Goal: Information Seeking & Learning: Learn about a topic

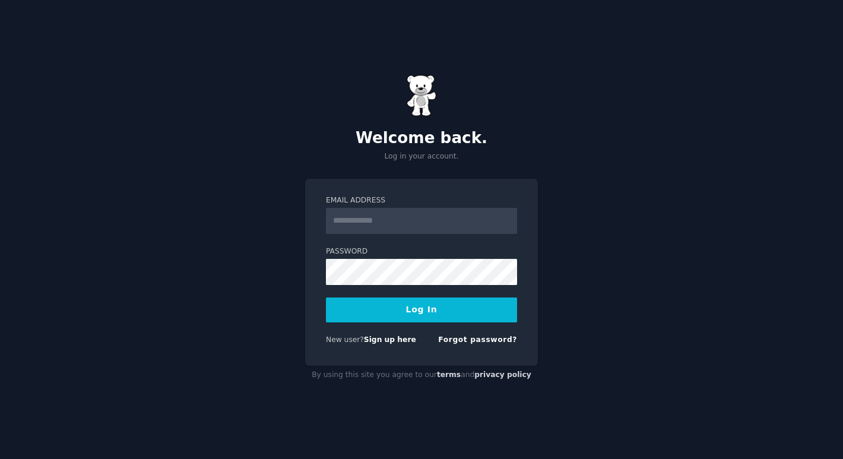
click at [648, 230] on div "Welcome back. Log in your account. Email Address Password Log In New user? Sign…" at bounding box center [421, 229] width 843 height 459
click at [423, 214] on input "Email Address" at bounding box center [421, 221] width 191 height 26
type input "**********"
click at [326, 298] on button "Log In" at bounding box center [421, 310] width 191 height 25
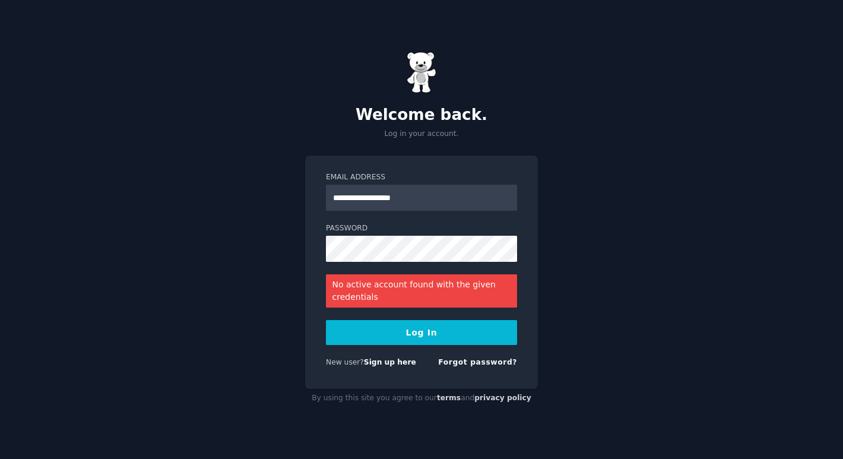
click at [352, 337] on button "Log In" at bounding box center [421, 332] width 191 height 25
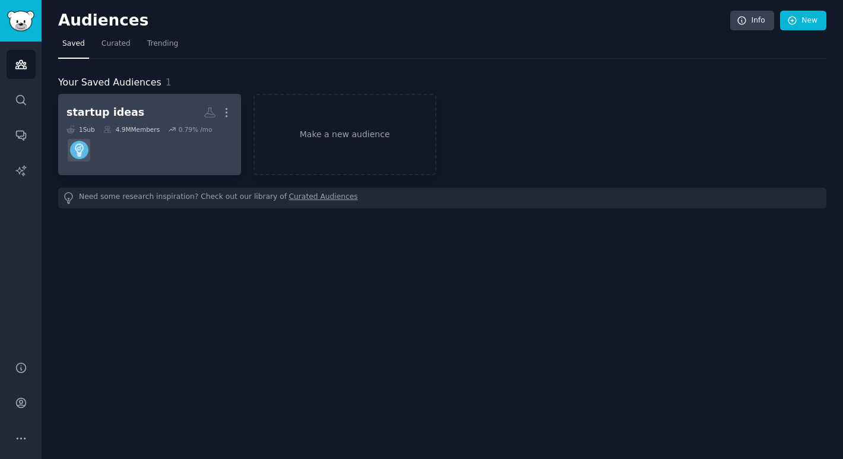
click at [144, 117] on h2 "startup ideas More" at bounding box center [150, 112] width 166 height 21
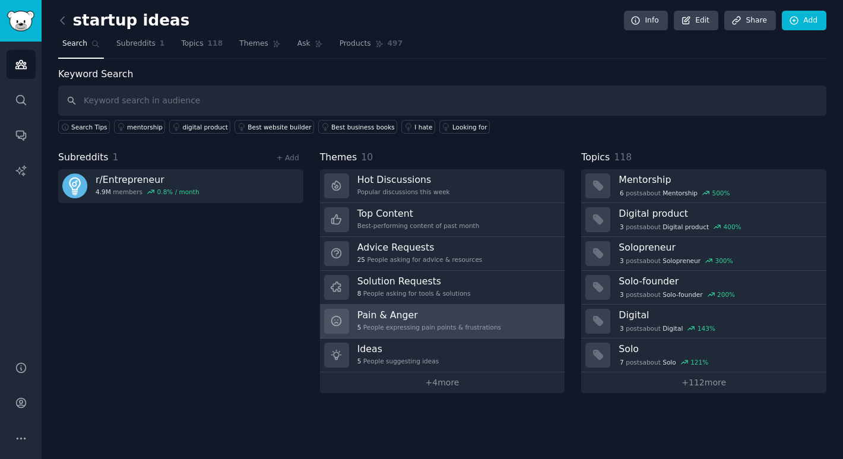
click at [417, 315] on h3 "Pain & Anger" at bounding box center [429, 315] width 144 height 12
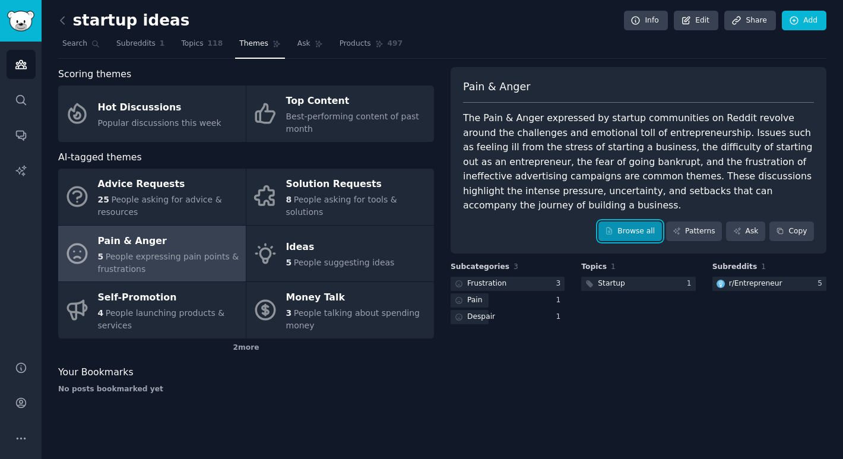
click at [645, 222] on link "Browse all" at bounding box center [631, 232] width 64 height 20
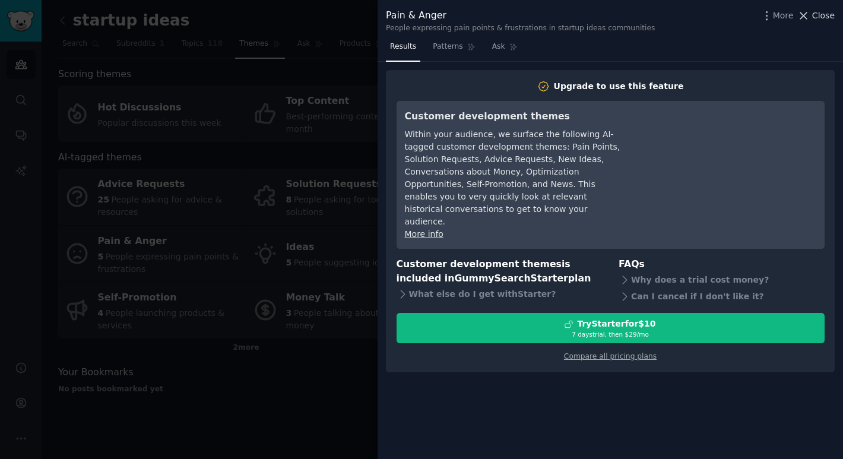
click at [808, 17] on icon at bounding box center [804, 16] width 12 height 12
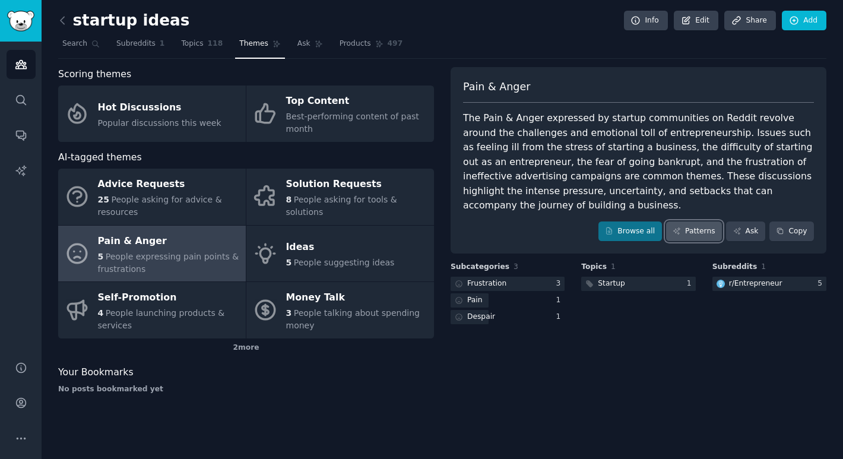
click at [715, 222] on link "Patterns" at bounding box center [694, 232] width 56 height 20
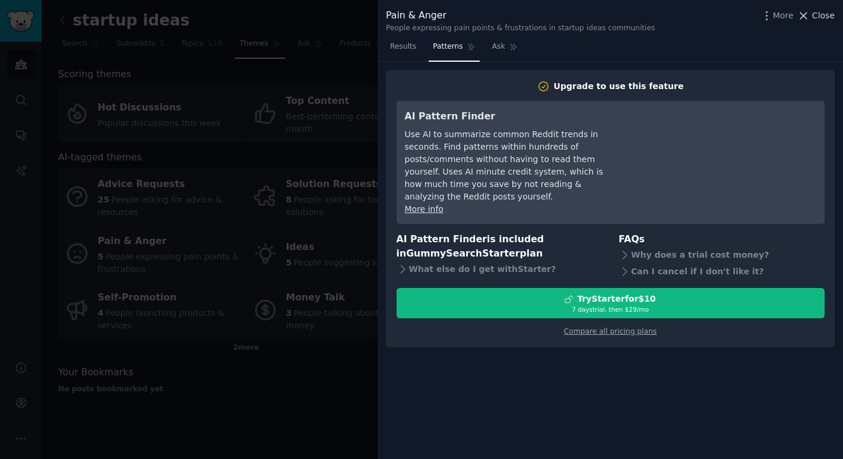
click at [803, 15] on icon at bounding box center [804, 16] width 12 height 12
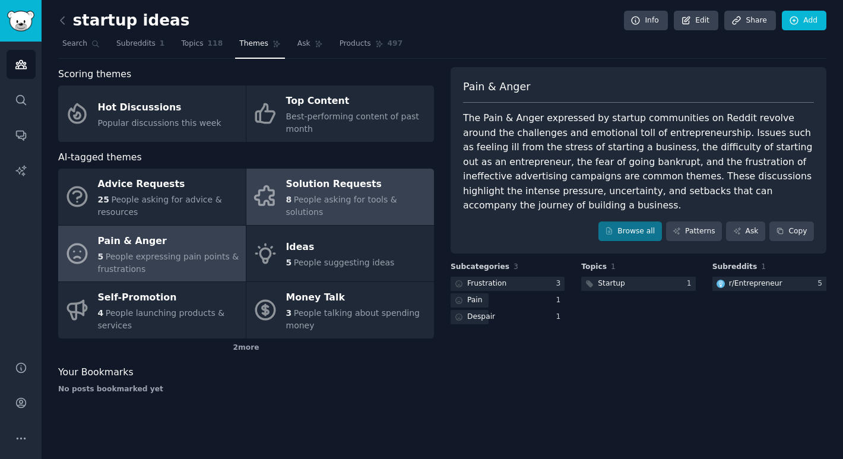
click at [267, 181] on link "Solution Requests 8 People asking for tools & solutions" at bounding box center [340, 197] width 188 height 56
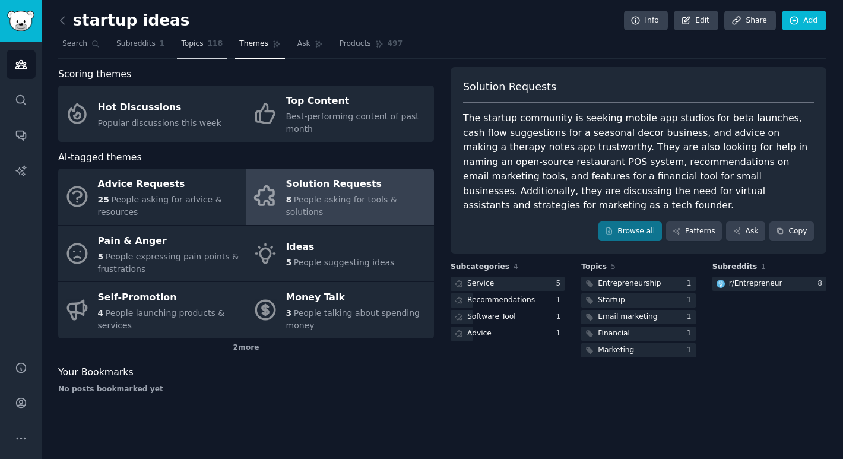
click at [183, 43] on span "Topics" at bounding box center [192, 44] width 22 height 11
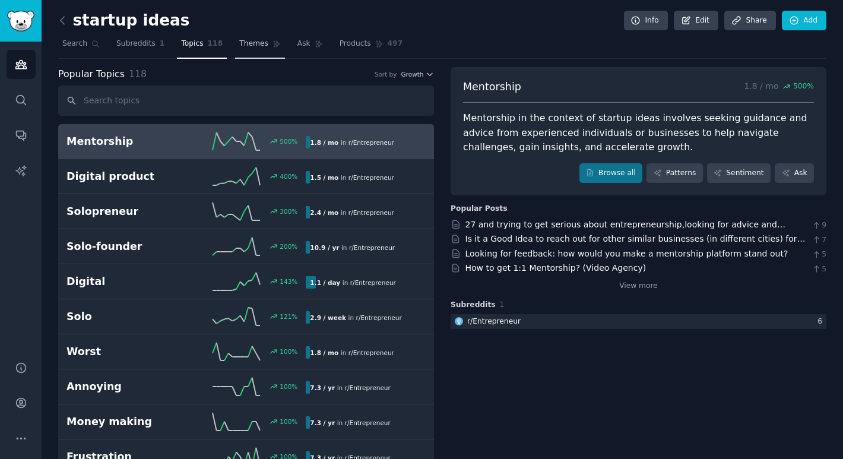
click at [246, 45] on span "Themes" at bounding box center [253, 44] width 29 height 11
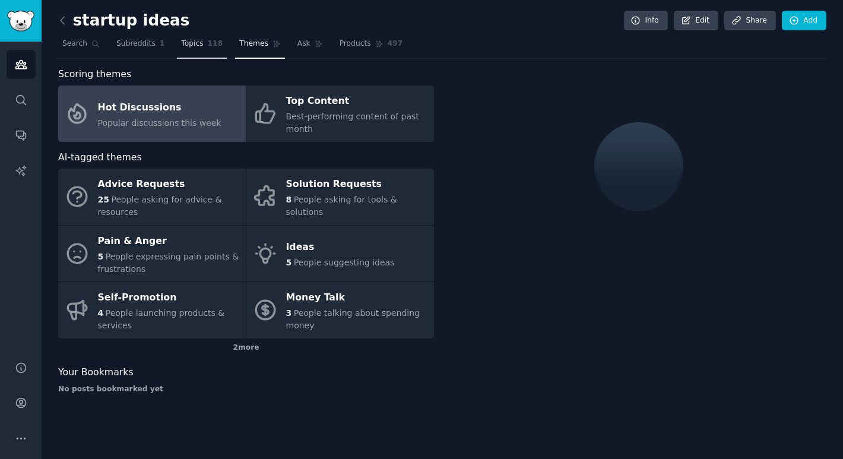
click at [196, 47] on span "Topics" at bounding box center [192, 44] width 22 height 11
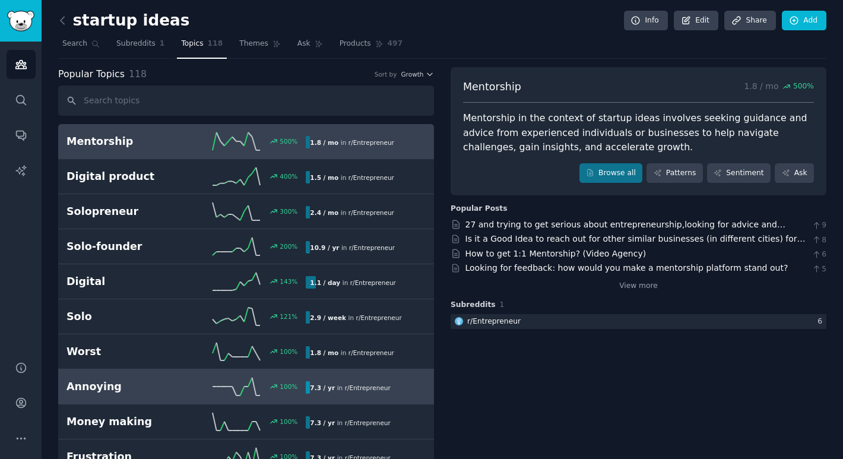
click at [178, 371] on link "Annoying 100 % 7.3 / yr in r/ Entrepreneur" at bounding box center [246, 386] width 376 height 35
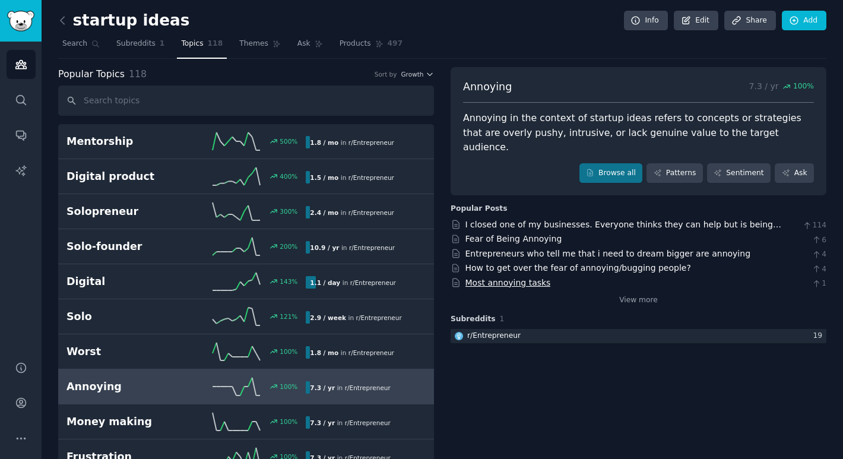
click at [500, 278] on link "Most annoying tasks" at bounding box center [509, 283] width 86 height 10
